Goal: Complete application form

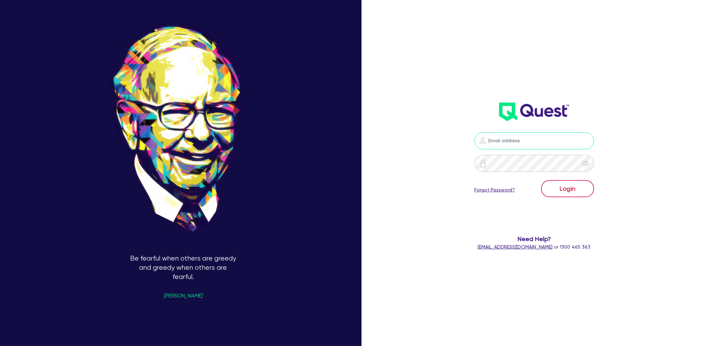
type input "[EMAIL_ADDRESS][PERSON_NAME][DOMAIN_NAME]"
click at [561, 190] on button "Login" at bounding box center [567, 188] width 53 height 17
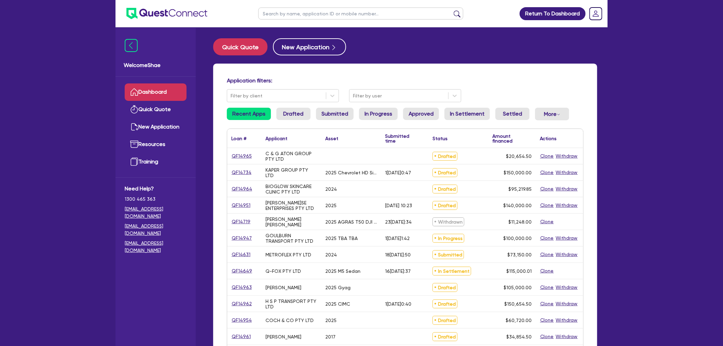
click at [296, 14] on input "text" at bounding box center [360, 14] width 205 height 12
type input "14942"
click at [452, 10] on button "submit" at bounding box center [457, 15] width 11 height 10
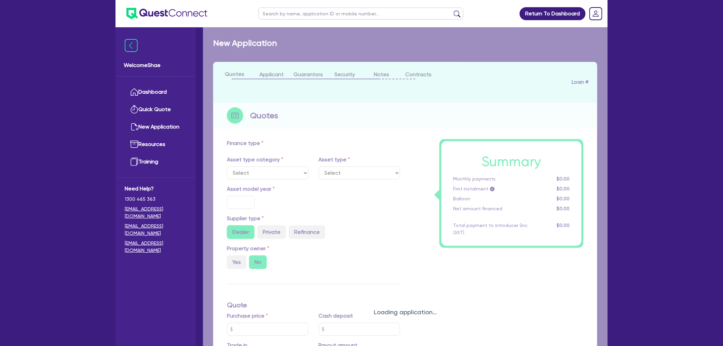
select select "CARS_AND_LIGHT_TRUCKS"
type input "2025"
type input "35,000"
type input "55,000"
type input "59,000"
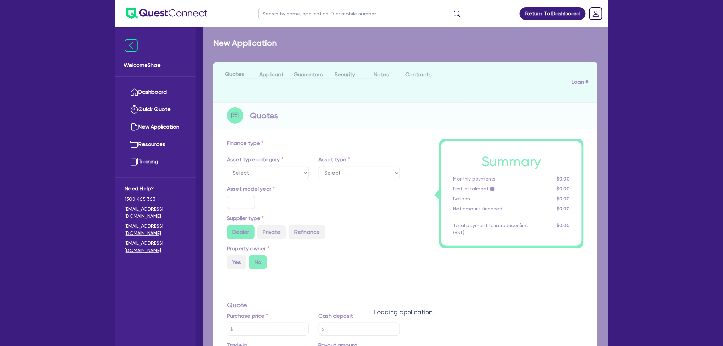
type input "8"
type input "3,251.56"
type input "14.95"
type input "900"
select select "PASSENGER_VEHICLES"
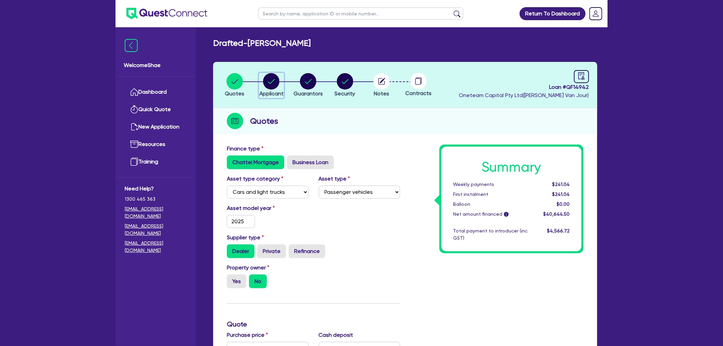
click at [272, 80] on circle "button" at bounding box center [271, 81] width 16 height 16
select select "SOLE_TRADER"
select select "BUILDING_CONSTRUCTION"
select select "TRADES_SERVICES_CONSUMERS"
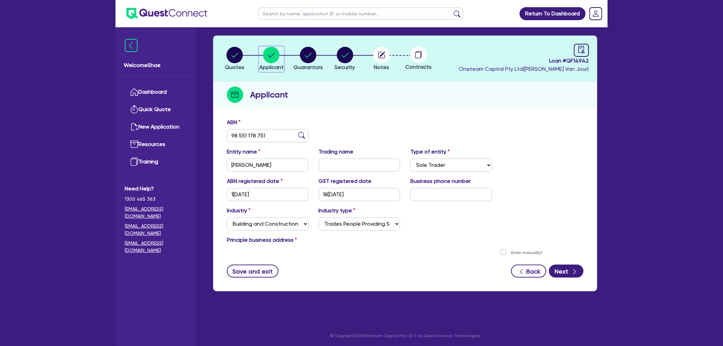
scroll to position [27, 0]
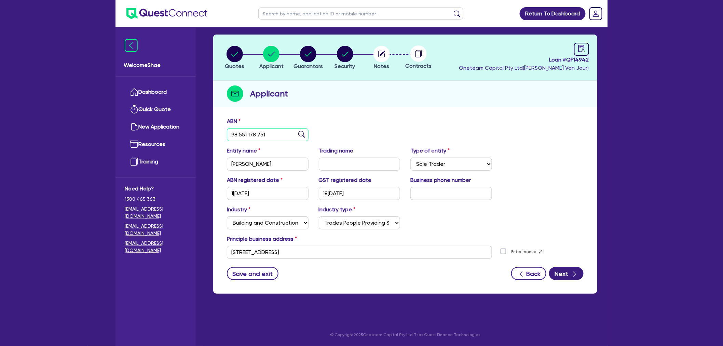
click at [254, 134] on input "98 551 178 751" at bounding box center [268, 134] width 82 height 13
click at [389, 58] on icon "button" at bounding box center [381, 54] width 16 height 16
select select "Other"
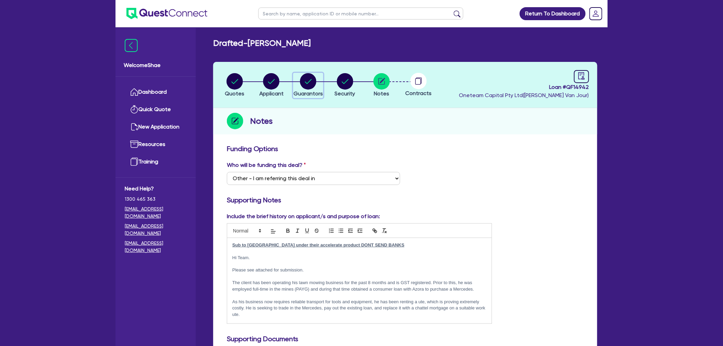
click at [306, 82] on icon "button" at bounding box center [308, 81] width 7 height 5
select select "MR"
select select "QLD"
select select "DE_FACTO"
select select "CASH"
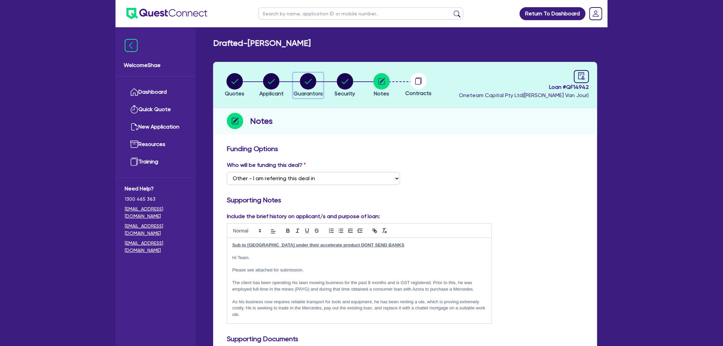
select select "VEHICLE_LOAN"
select select "PERSONAL_LOAN"
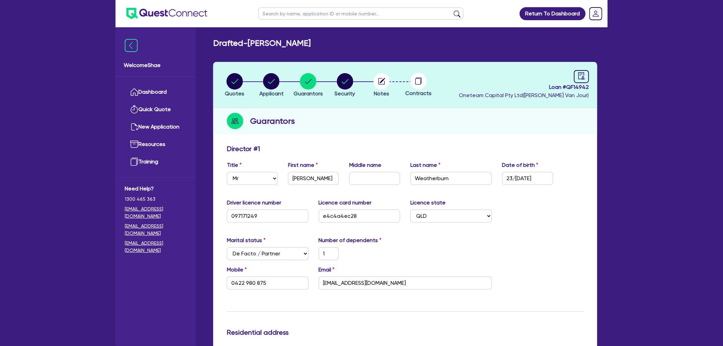
click at [393, 83] on li "Notes" at bounding box center [381, 85] width 37 height 24
click at [381, 87] on circle "button" at bounding box center [381, 81] width 16 height 16
select select "Other"
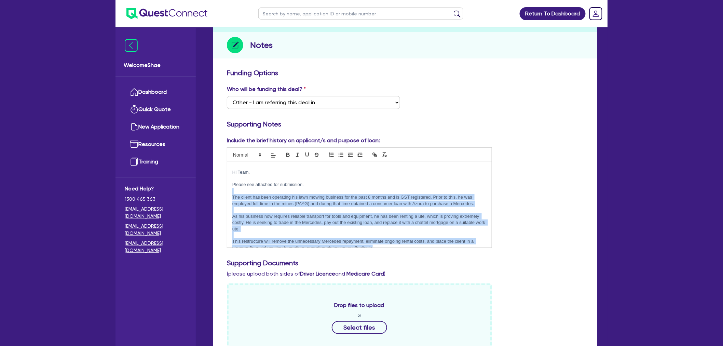
scroll to position [30, 0]
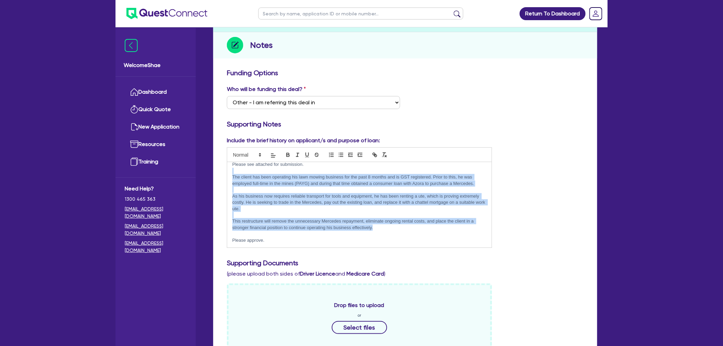
drag, startPoint x: 236, startPoint y: 198, endPoint x: 374, endPoint y: 241, distance: 144.8
click at [374, 241] on div "Sub to [GEOGRAPHIC_DATA] under their accelerate product DONT SEND BANKS Hi Team…" at bounding box center [359, 204] width 264 height 85
click at [374, 241] on p "Please approve." at bounding box center [359, 240] width 254 height 6
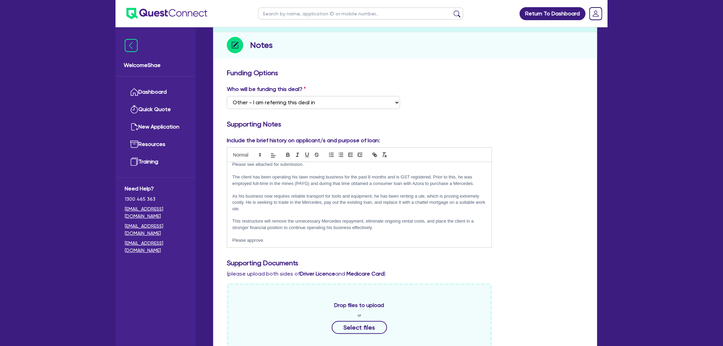
click at [374, 237] on p "Please approve." at bounding box center [359, 240] width 254 height 6
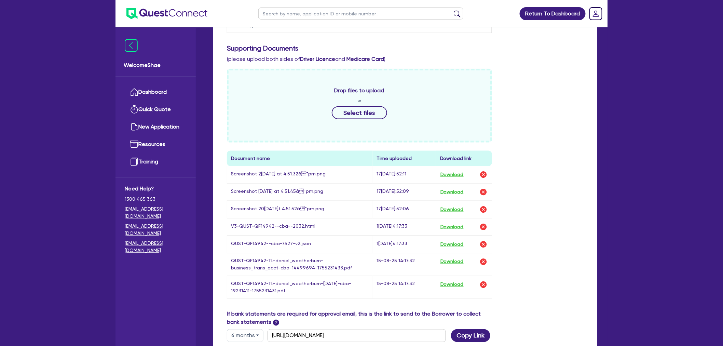
scroll to position [303, 0]
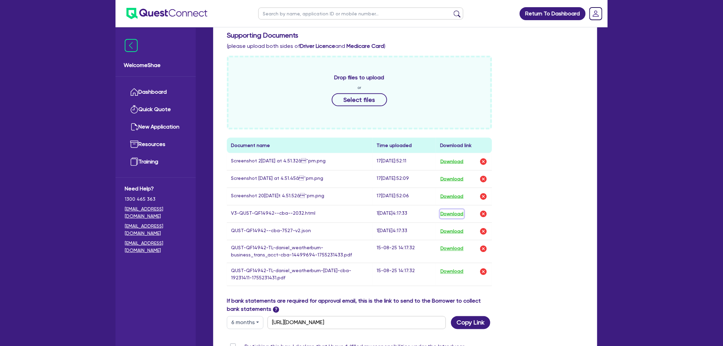
click at [448, 212] on button "Download" at bounding box center [452, 213] width 24 height 9
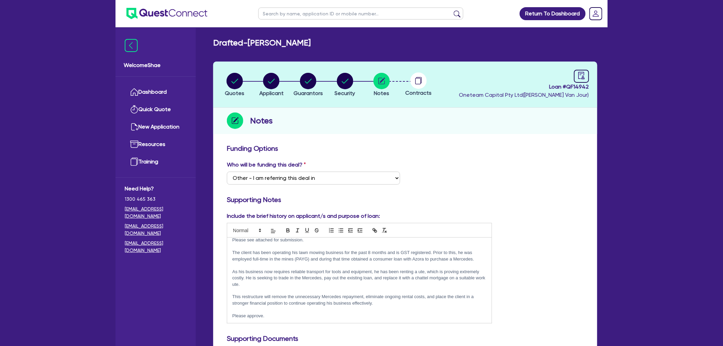
scroll to position [0, 0]
click at [342, 83] on circle "button" at bounding box center [345, 81] width 16 height 16
select select "CARS_AND_LIGHT_TRUCKS"
select select "PASSENGER_VEHICLES"
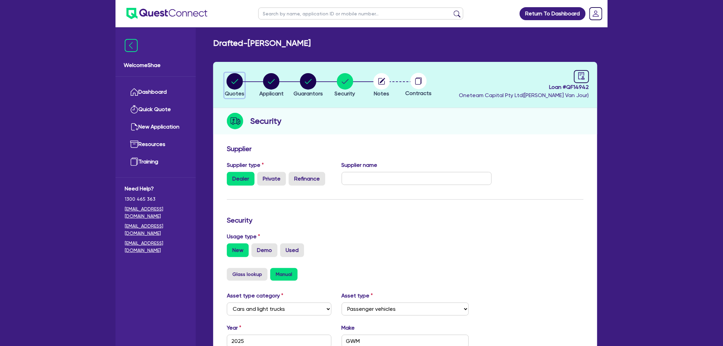
click at [230, 89] on button "Quotes" at bounding box center [234, 85] width 20 height 25
select select "CARS_AND_LIGHT_TRUCKS"
select select "PASSENGER_VEHICLES"
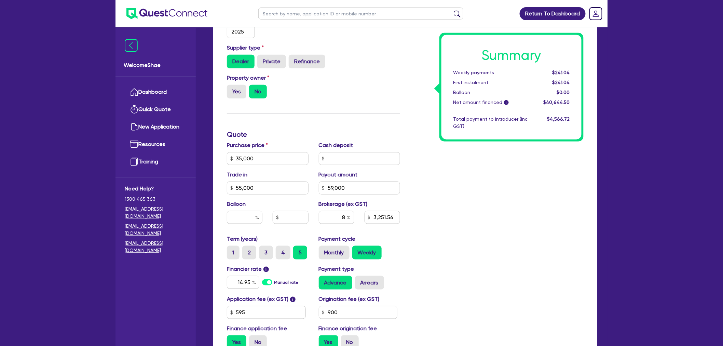
scroll to position [227, 0]
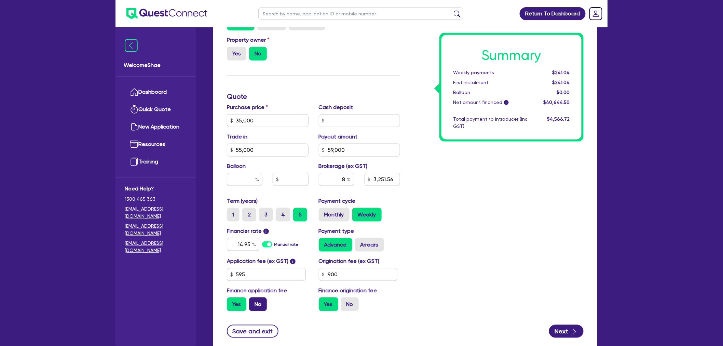
drag, startPoint x: 258, startPoint y: 301, endPoint x: 305, endPoint y: 303, distance: 47.9
click at [258, 301] on label "No" at bounding box center [258, 304] width 18 height 14
click at [253, 301] on input "No" at bounding box center [251, 299] width 4 height 4
radio input "true"
type input "35,000"
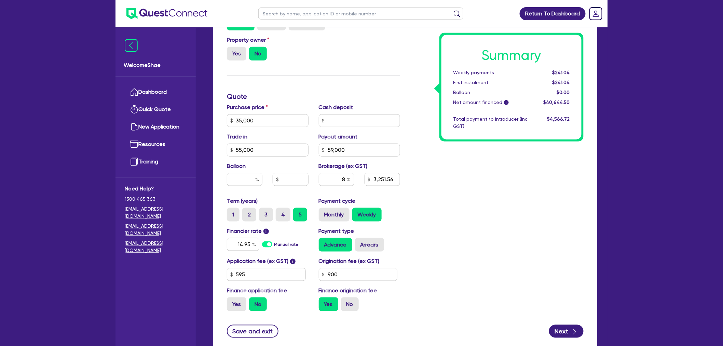
type input "55,000"
type input "59,000"
type input "3,251.56"
type input "35,000"
type input "55,000"
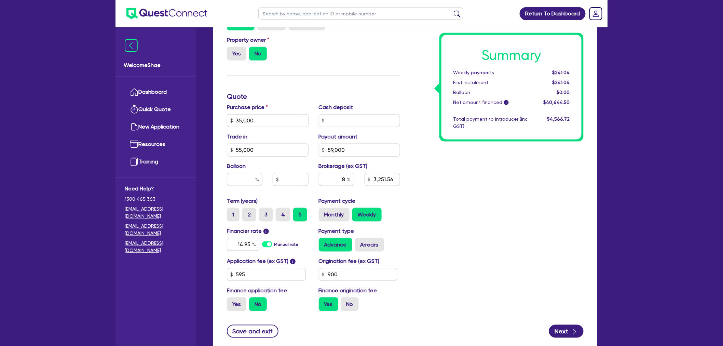
type input "59,000"
type input "3,199.2"
click at [348, 304] on label "No" at bounding box center [350, 304] width 18 height 14
click at [345, 302] on input "No" at bounding box center [343, 299] width 4 height 4
radio input "true"
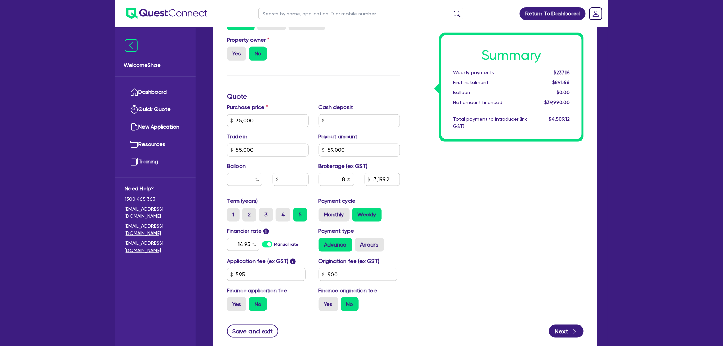
type input "35,000"
type input "55,000"
type input "59,000"
type input "3,199.2"
type input "35,000"
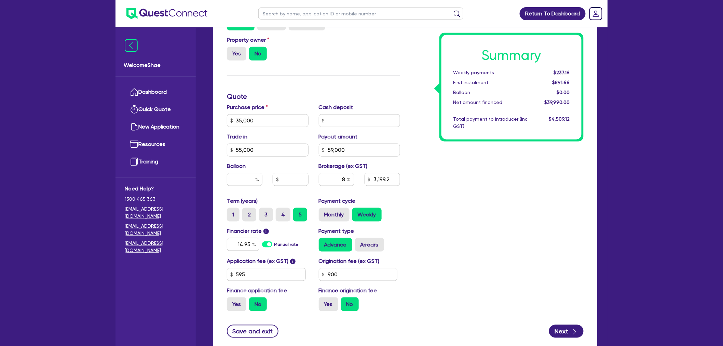
type input "55,000"
type input "59,000"
type input "3,120"
